Goal: Navigation & Orientation: Find specific page/section

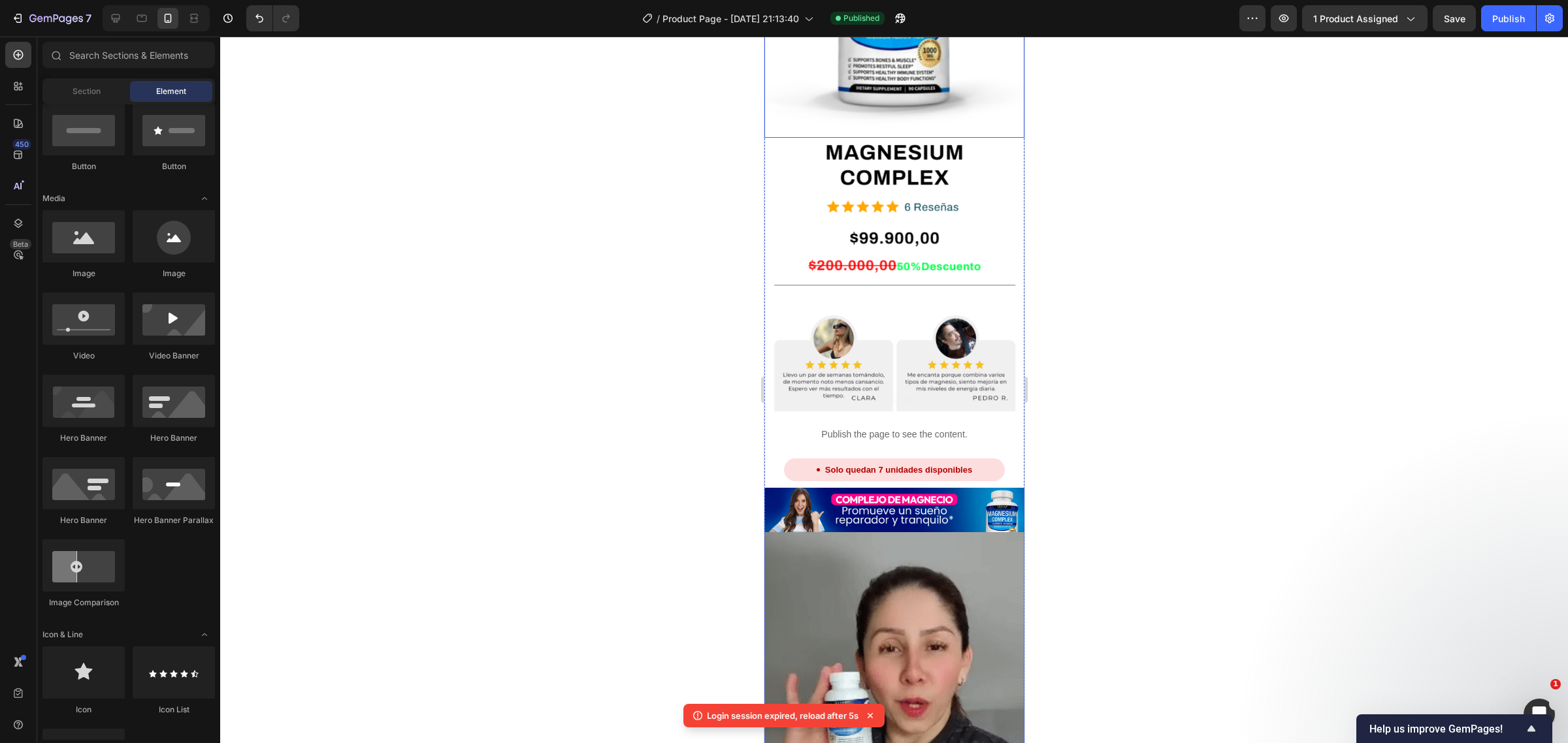
scroll to position [979, 0]
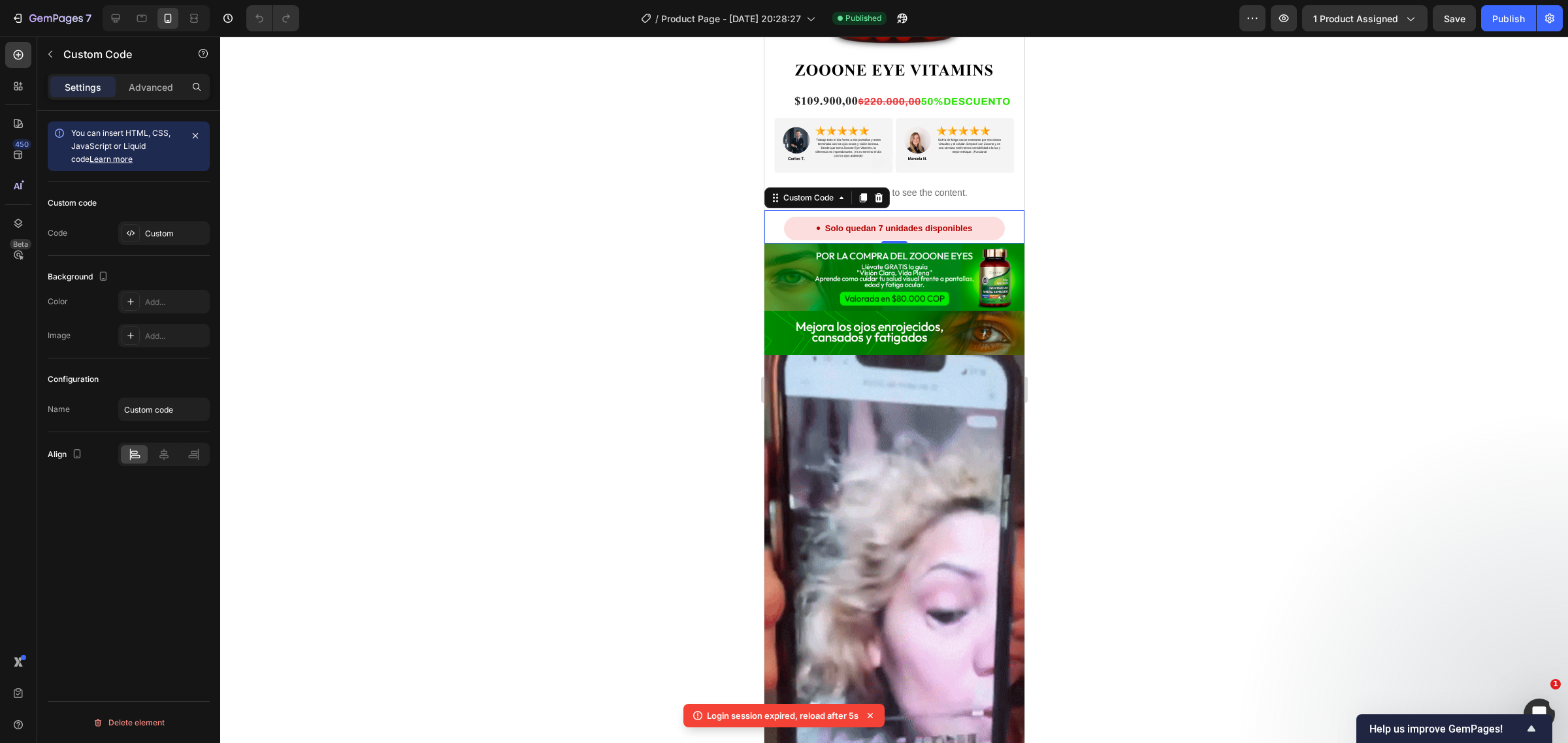
scroll to position [919, 0]
